Goal: Entertainment & Leisure: Consume media (video, audio)

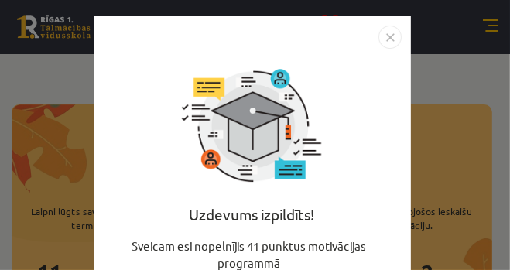
click at [383, 36] on img "Close" at bounding box center [390, 37] width 23 height 23
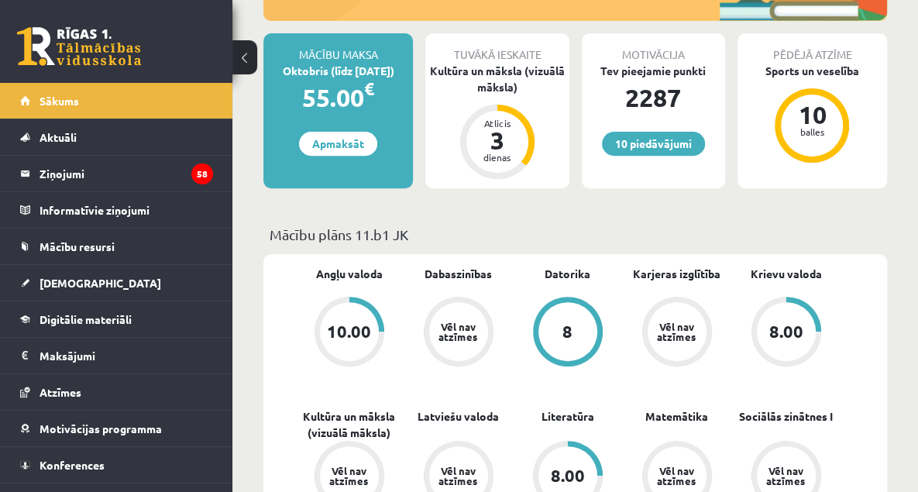
scroll to position [274, 0]
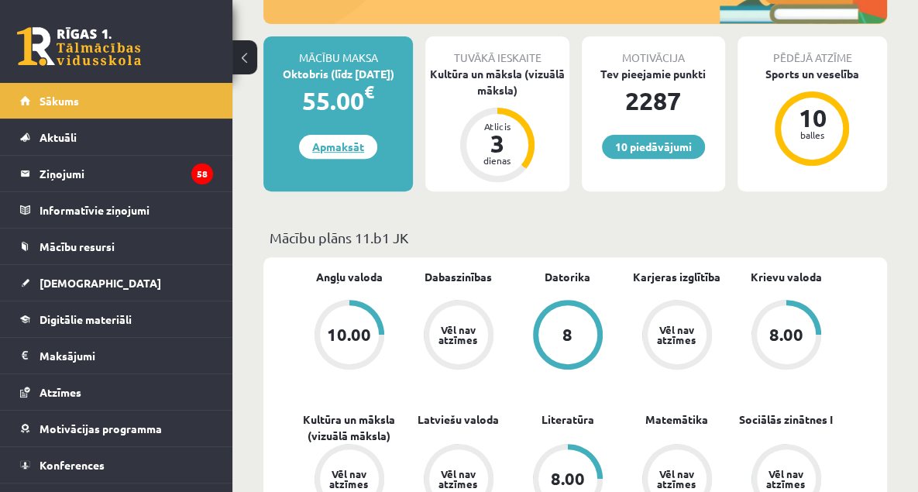
click at [339, 147] on link "Apmaksāt" at bounding box center [338, 147] width 78 height 24
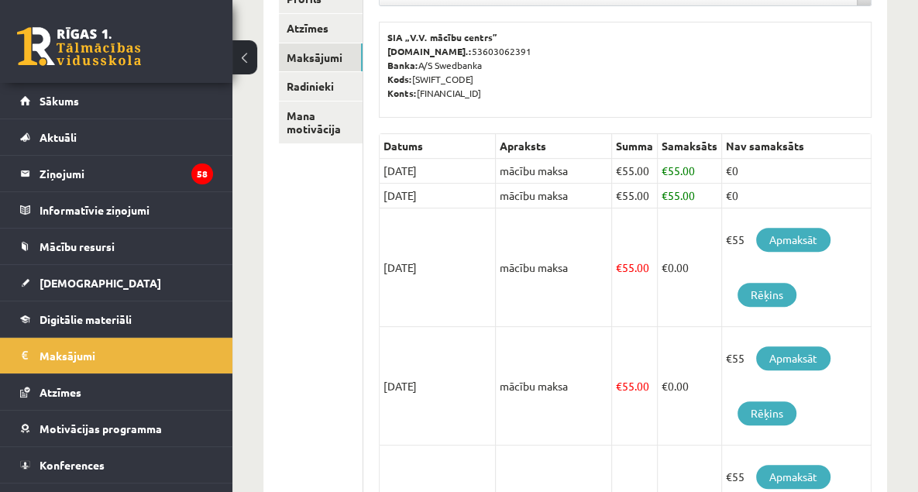
scroll to position [235, 0]
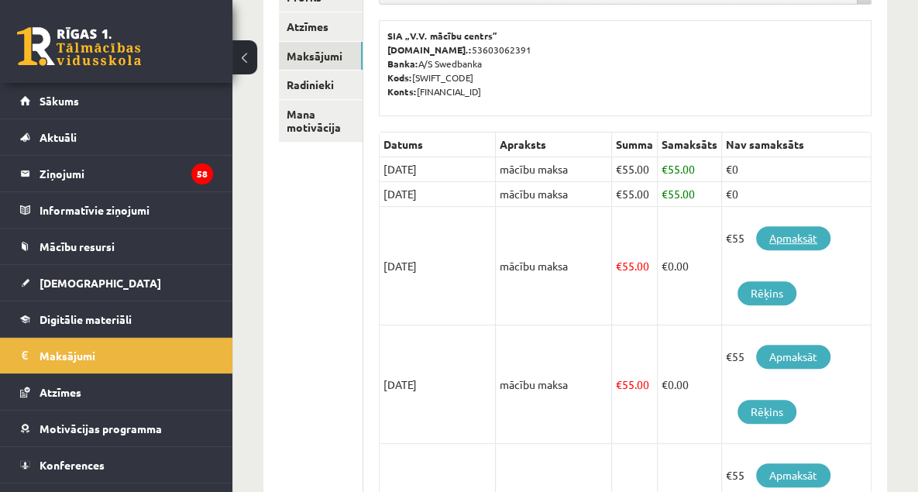
click at [807, 234] on link "Apmaksāt" at bounding box center [793, 238] width 74 height 24
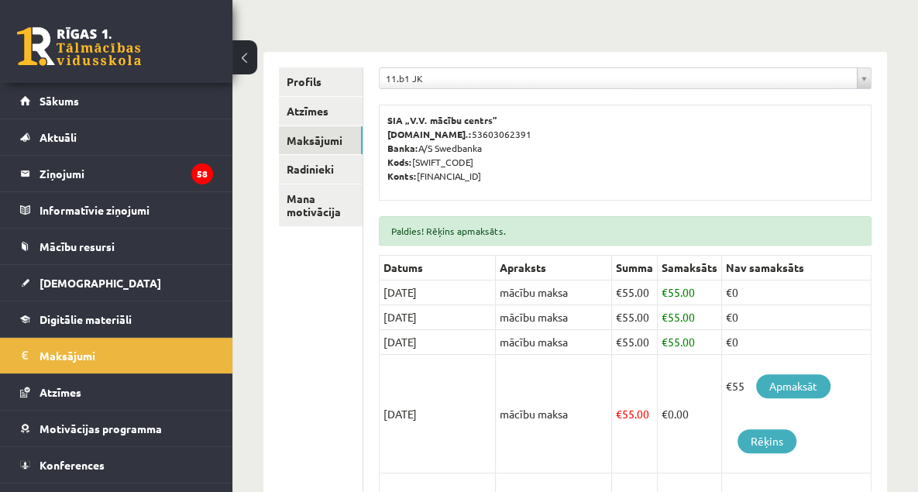
scroll to position [187, 0]
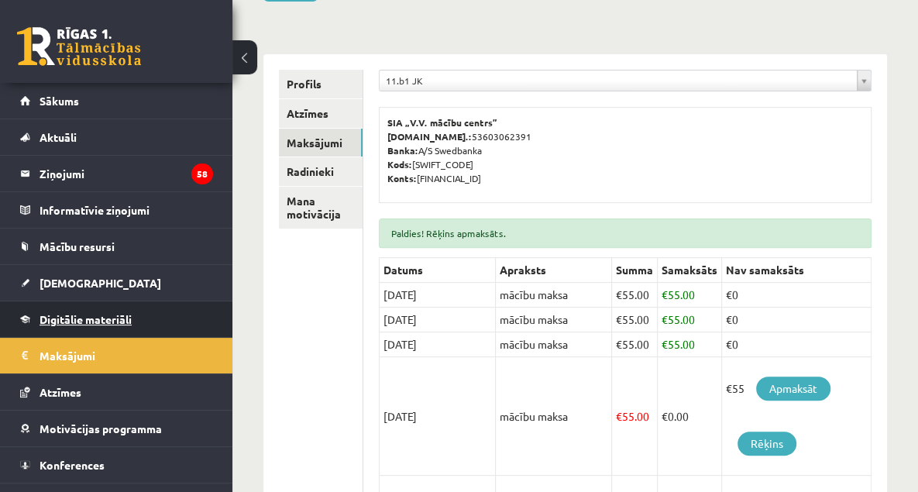
click at [81, 318] on span "Digitālie materiāli" at bounding box center [86, 319] width 92 height 14
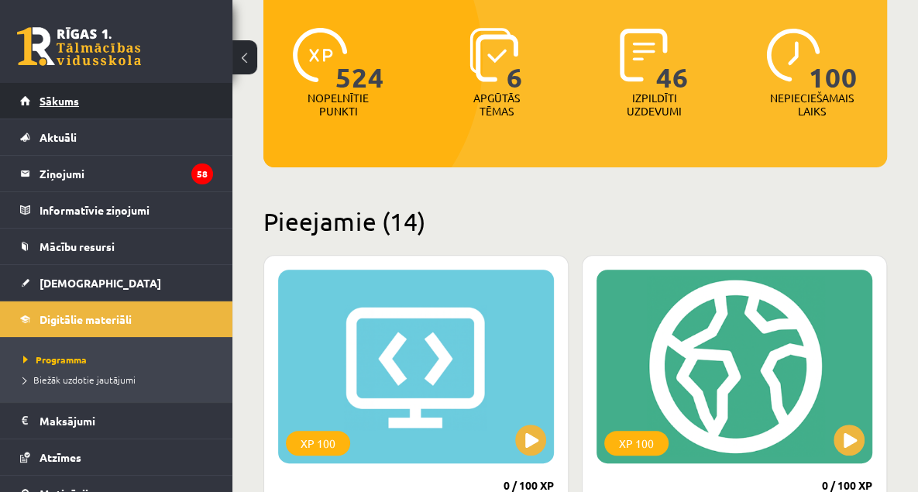
click at [66, 109] on link "Sākums" at bounding box center [116, 101] width 193 height 36
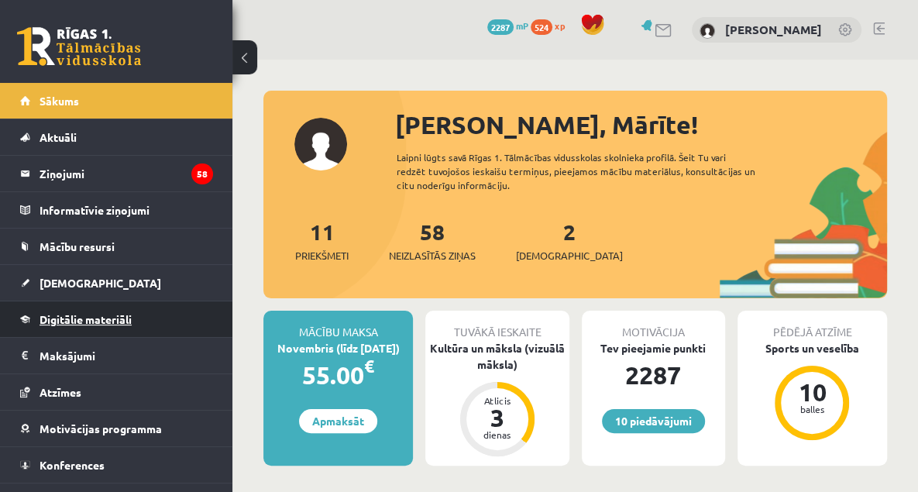
click at [84, 323] on span "Digitālie materiāli" at bounding box center [86, 319] width 92 height 14
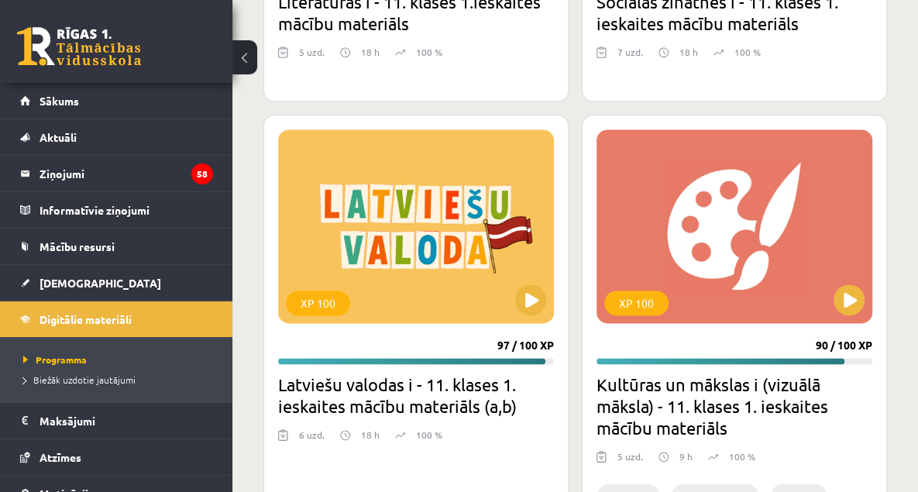
scroll to position [4567, 0]
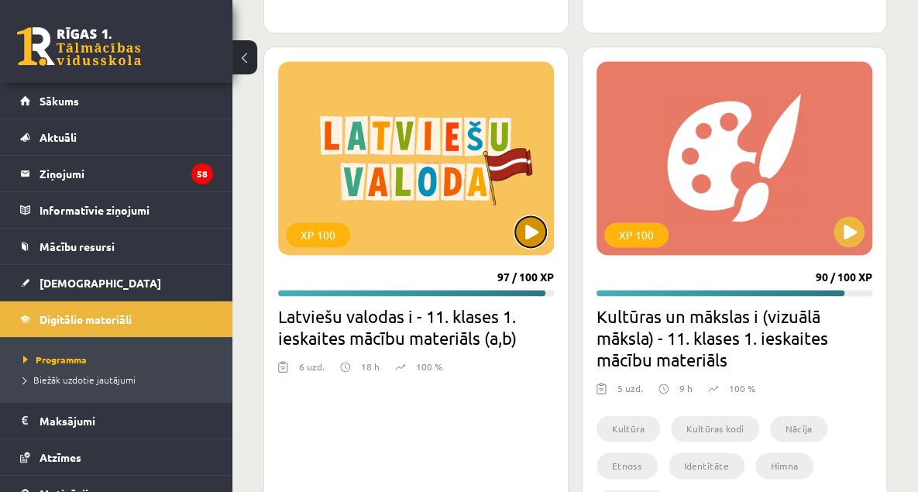
click at [524, 224] on button at bounding box center [530, 231] width 31 height 31
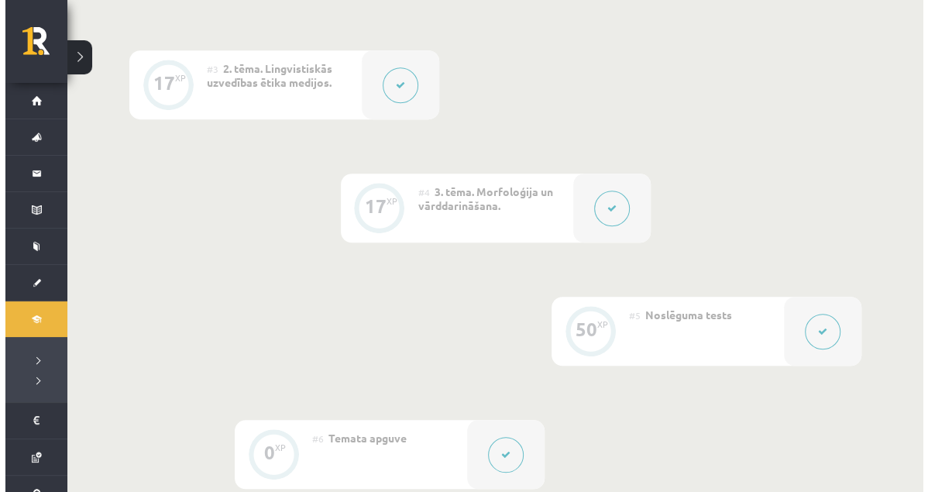
scroll to position [753, 0]
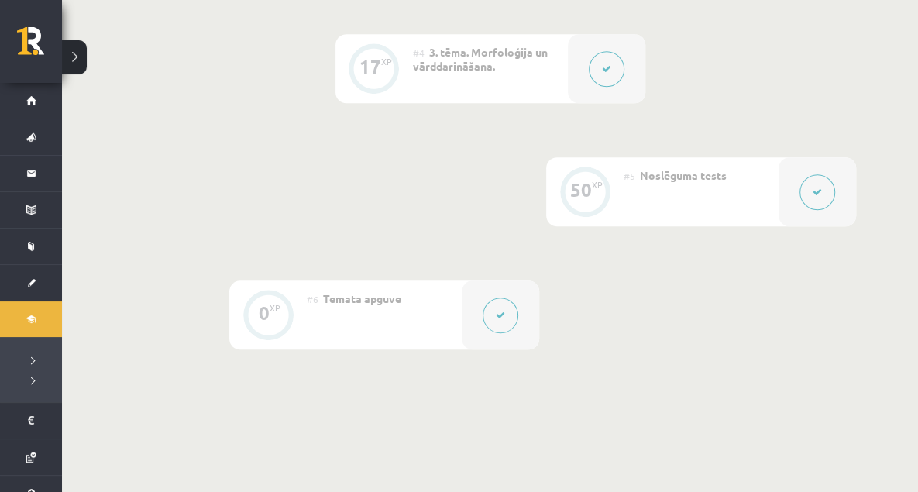
click at [603, 64] on icon at bounding box center [606, 68] width 9 height 9
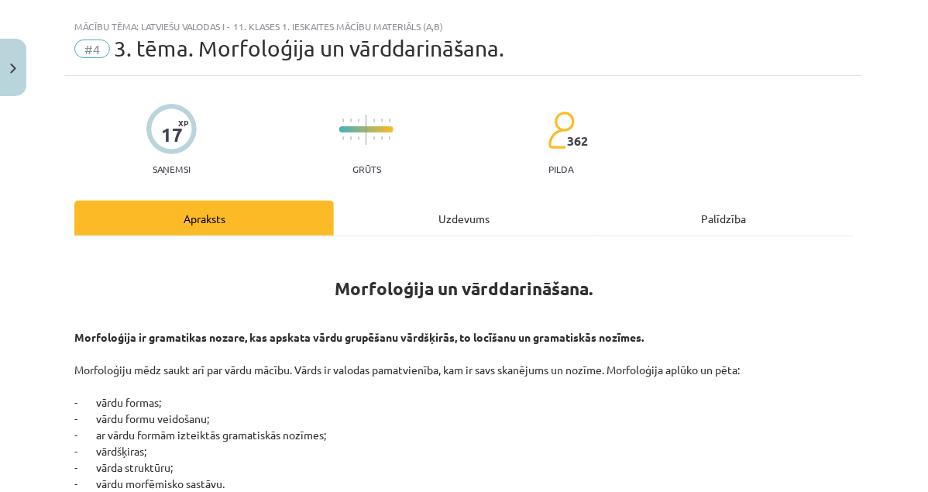
scroll to position [0, 0]
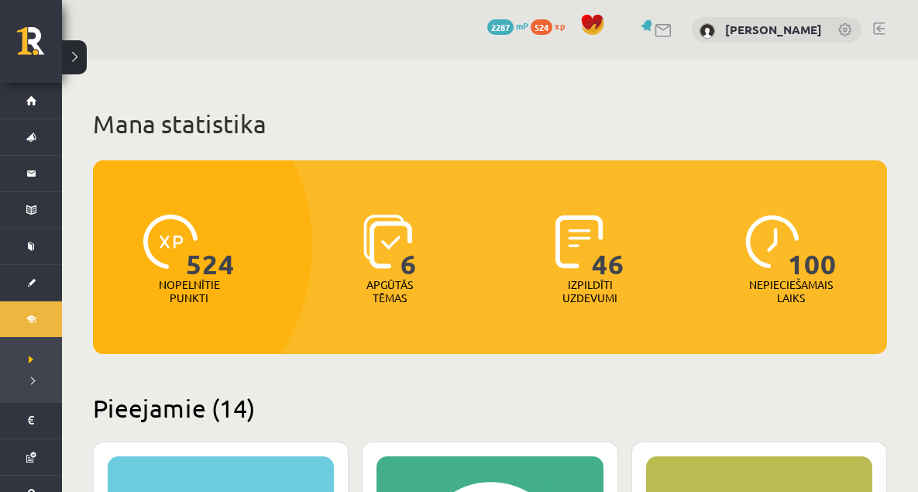
scroll to position [3309, 0]
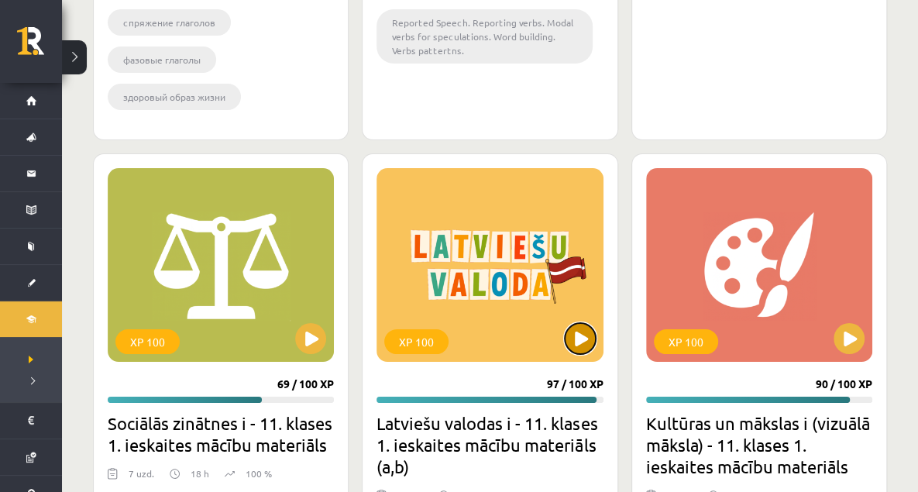
click at [582, 335] on button at bounding box center [580, 338] width 31 height 31
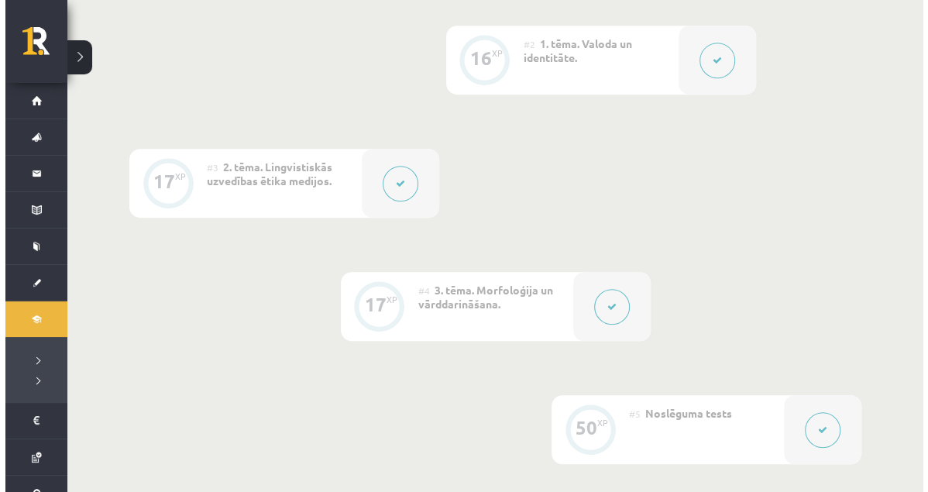
scroll to position [514, 0]
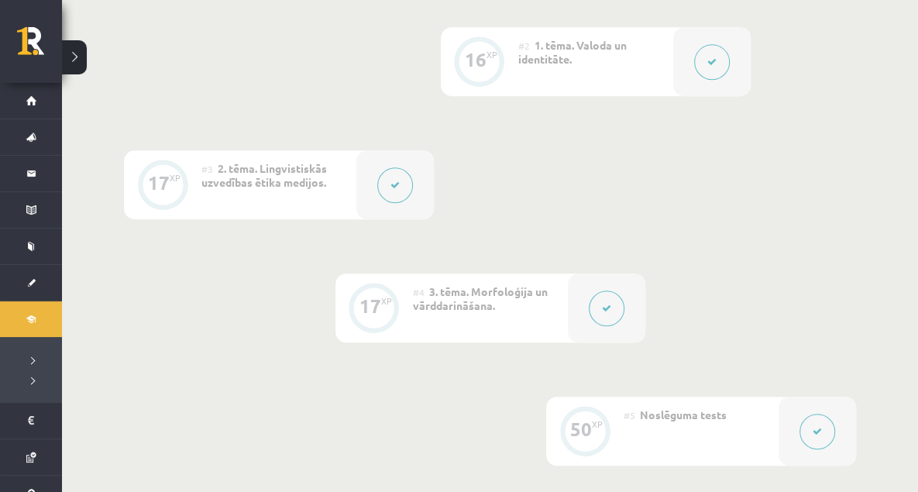
click at [389, 186] on button at bounding box center [395, 185] width 36 height 36
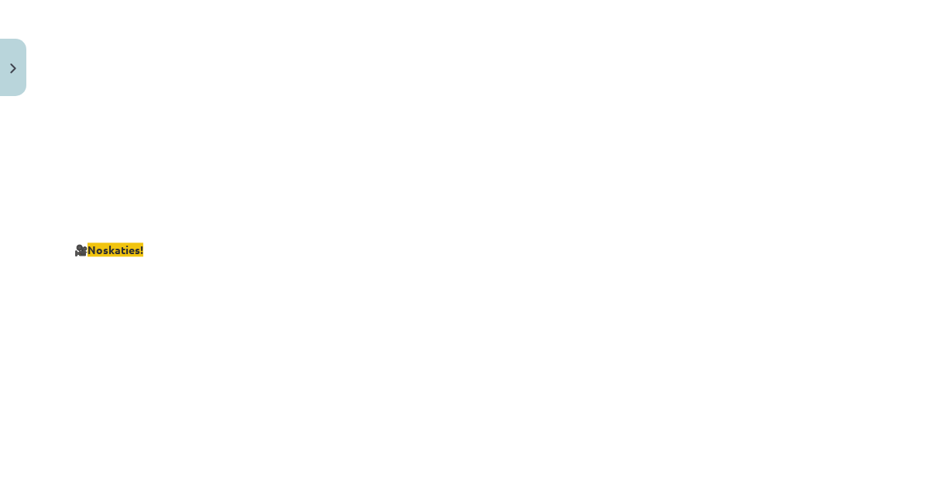
scroll to position [3005, 0]
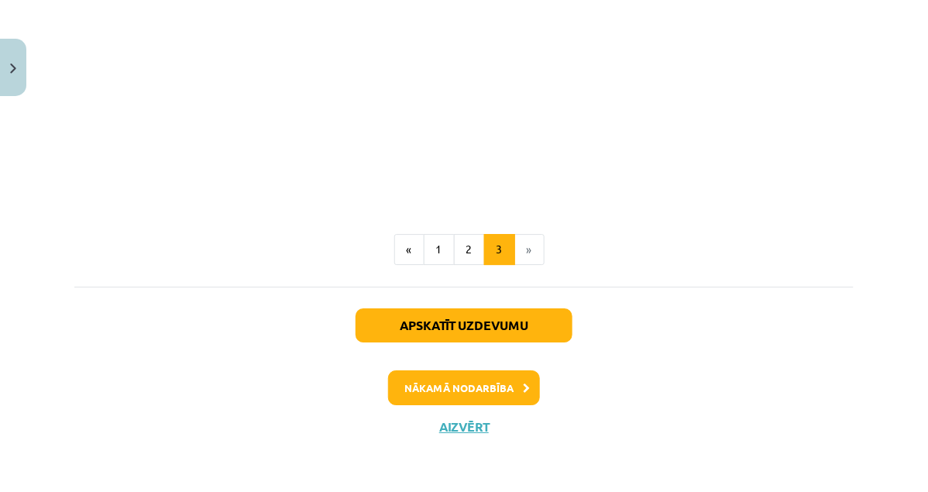
click at [855, 32] on div "Mācību tēma: Latviešu valodas i - 11. klases 1. ieskaites mācību materiāls (a,b…" at bounding box center [464, 246] width 928 height 492
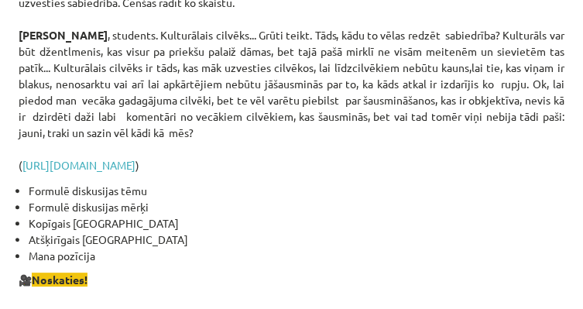
scroll to position [2630, 0]
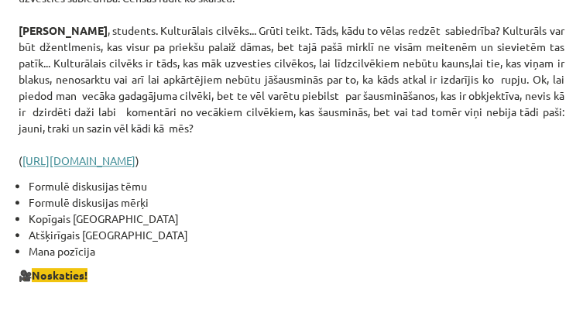
click at [136, 153] on link "[URL][DOMAIN_NAME]" at bounding box center [78, 160] width 113 height 14
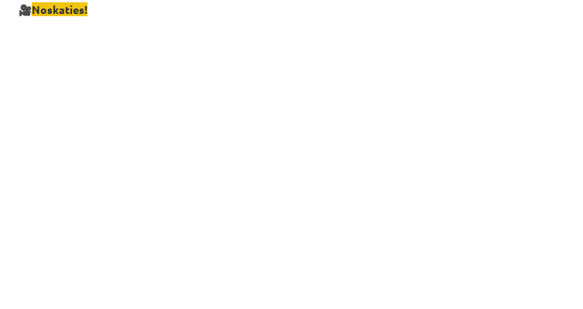
scroll to position [3214, 0]
